Goal: Task Accomplishment & Management: Manage account settings

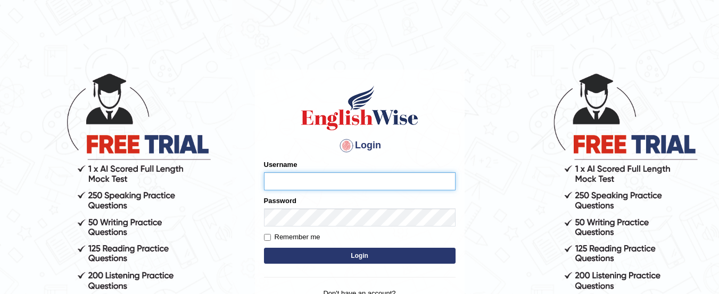
type input "yadwinder_online"
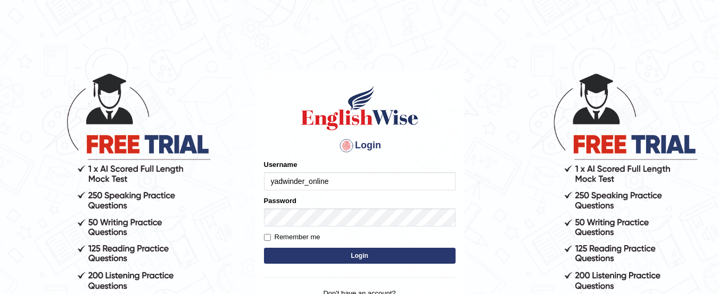
click at [322, 256] on button "Login" at bounding box center [360, 256] width 192 height 16
